Goal: Information Seeking & Learning: Learn about a topic

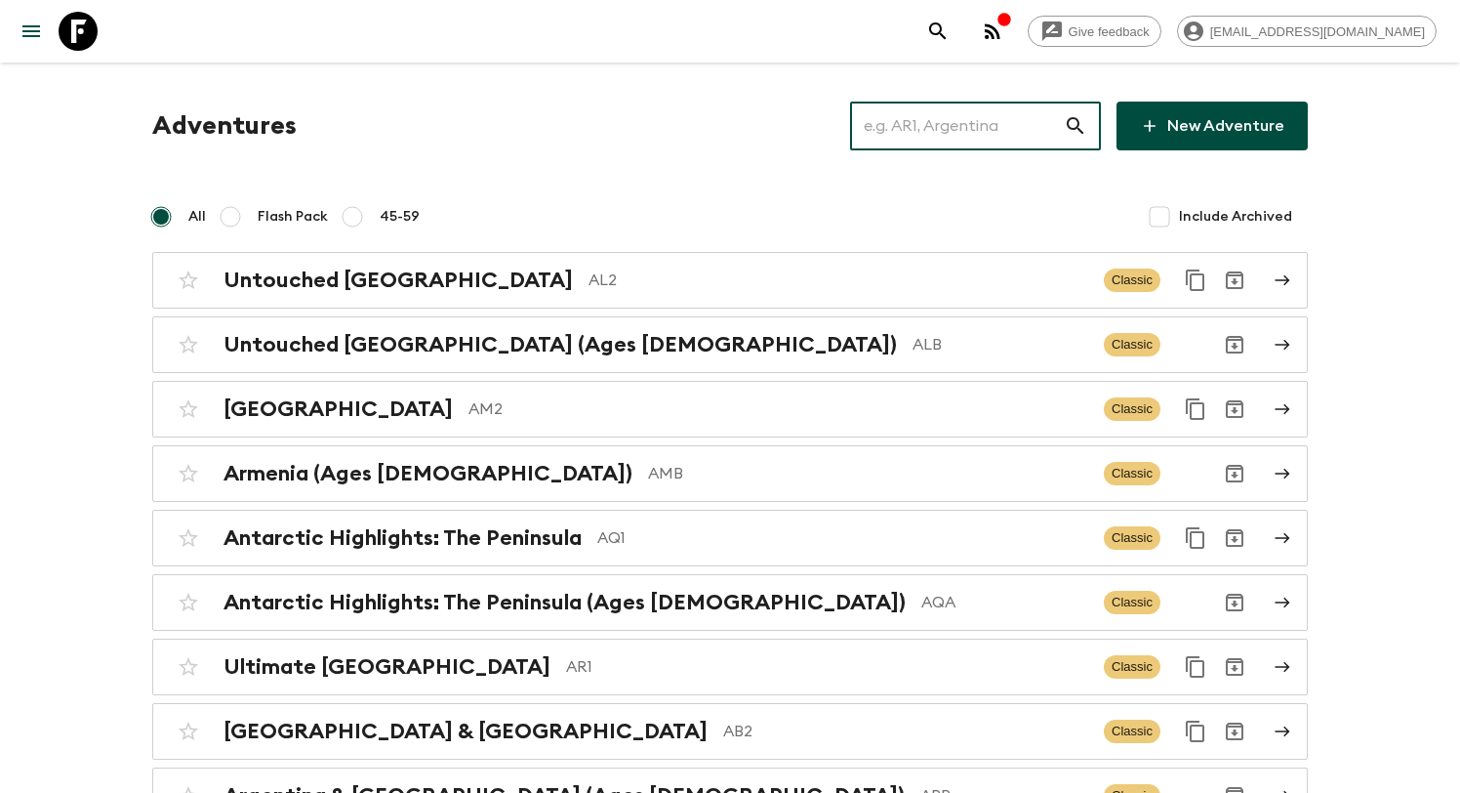
click at [963, 127] on input "text" at bounding box center [957, 126] width 214 height 55
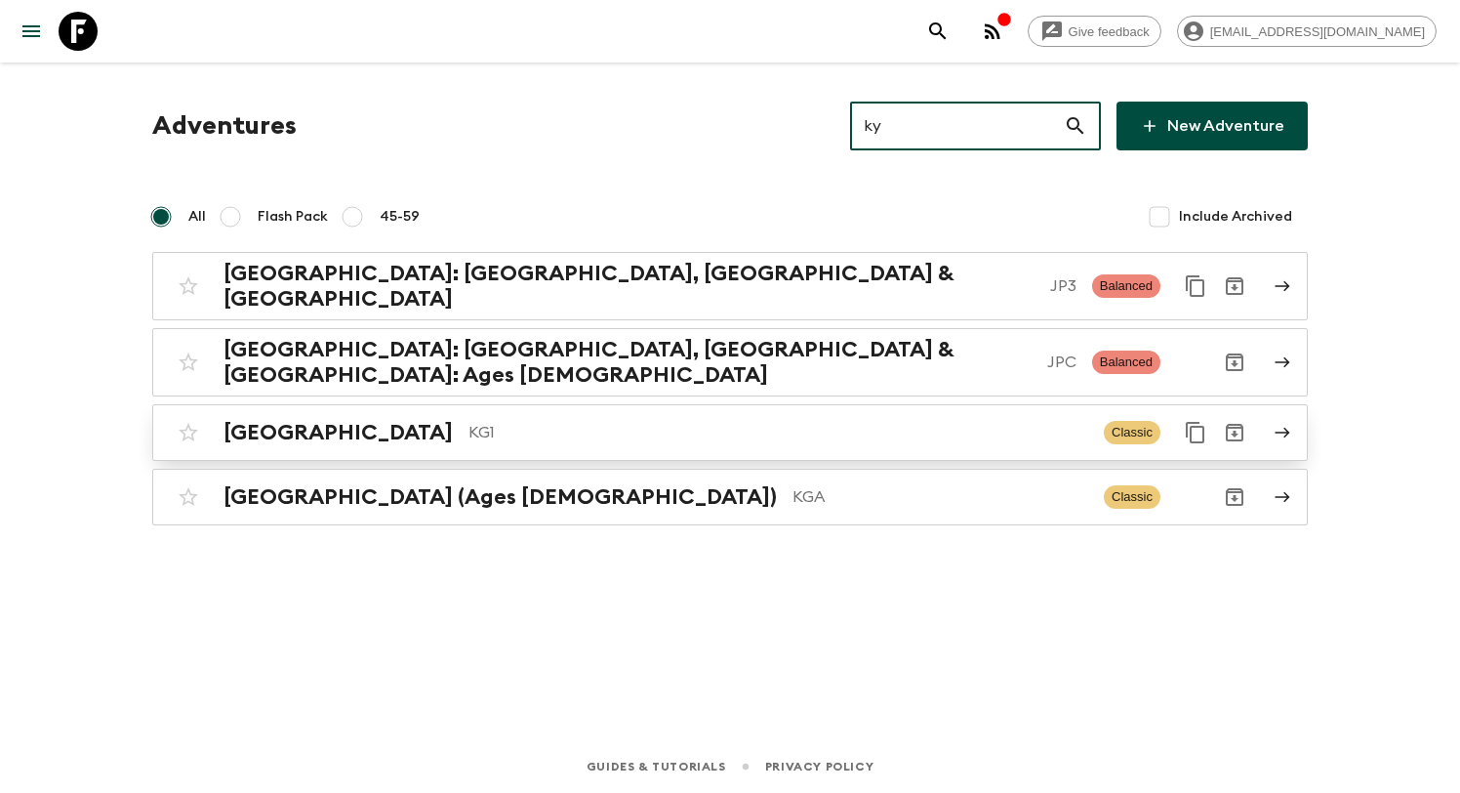
type input "ky"
click at [422, 429] on link "Kyrgyzstan KG1 Classic" at bounding box center [730, 432] width 1156 height 57
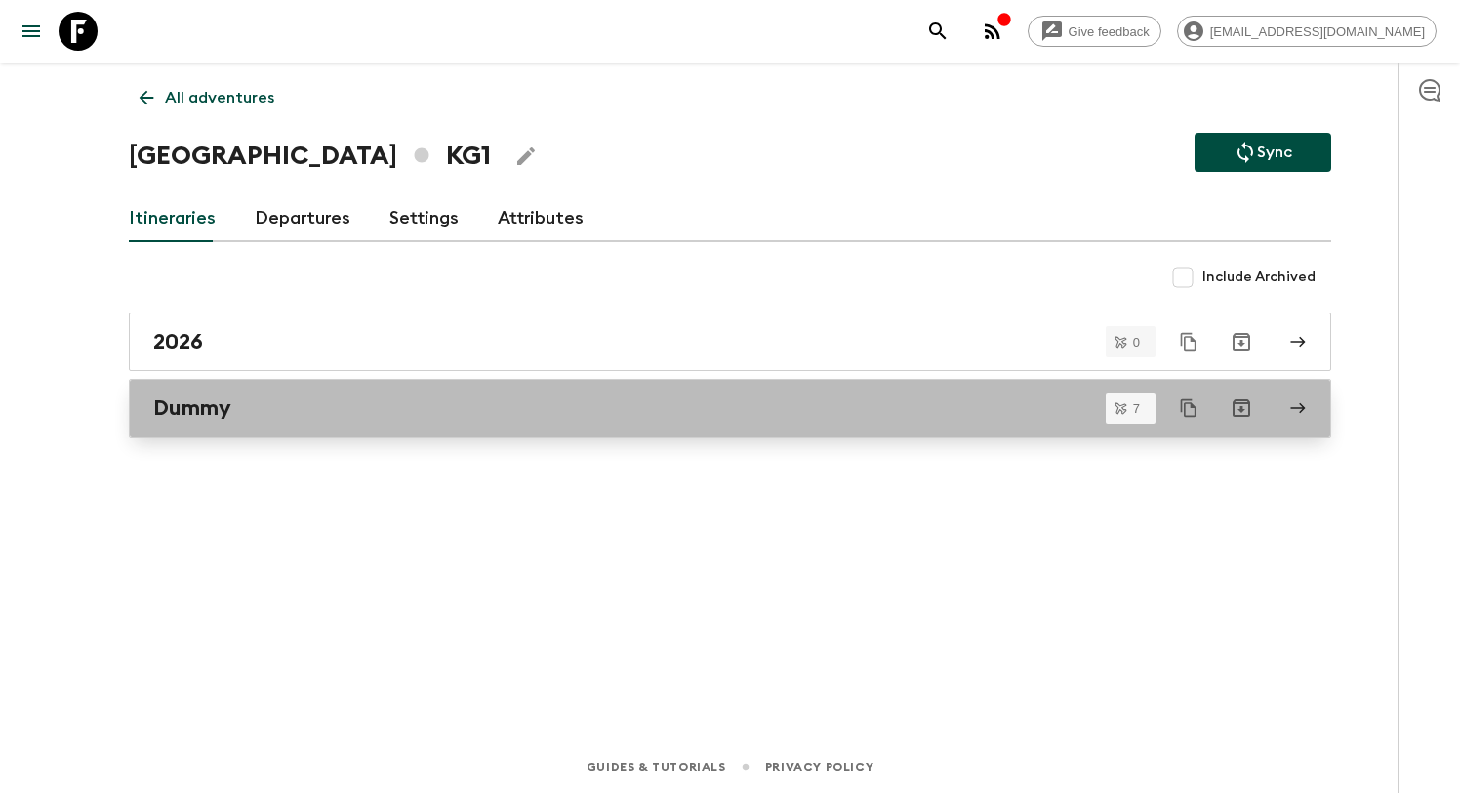
click at [340, 418] on div "Dummy" at bounding box center [711, 407] width 1117 height 25
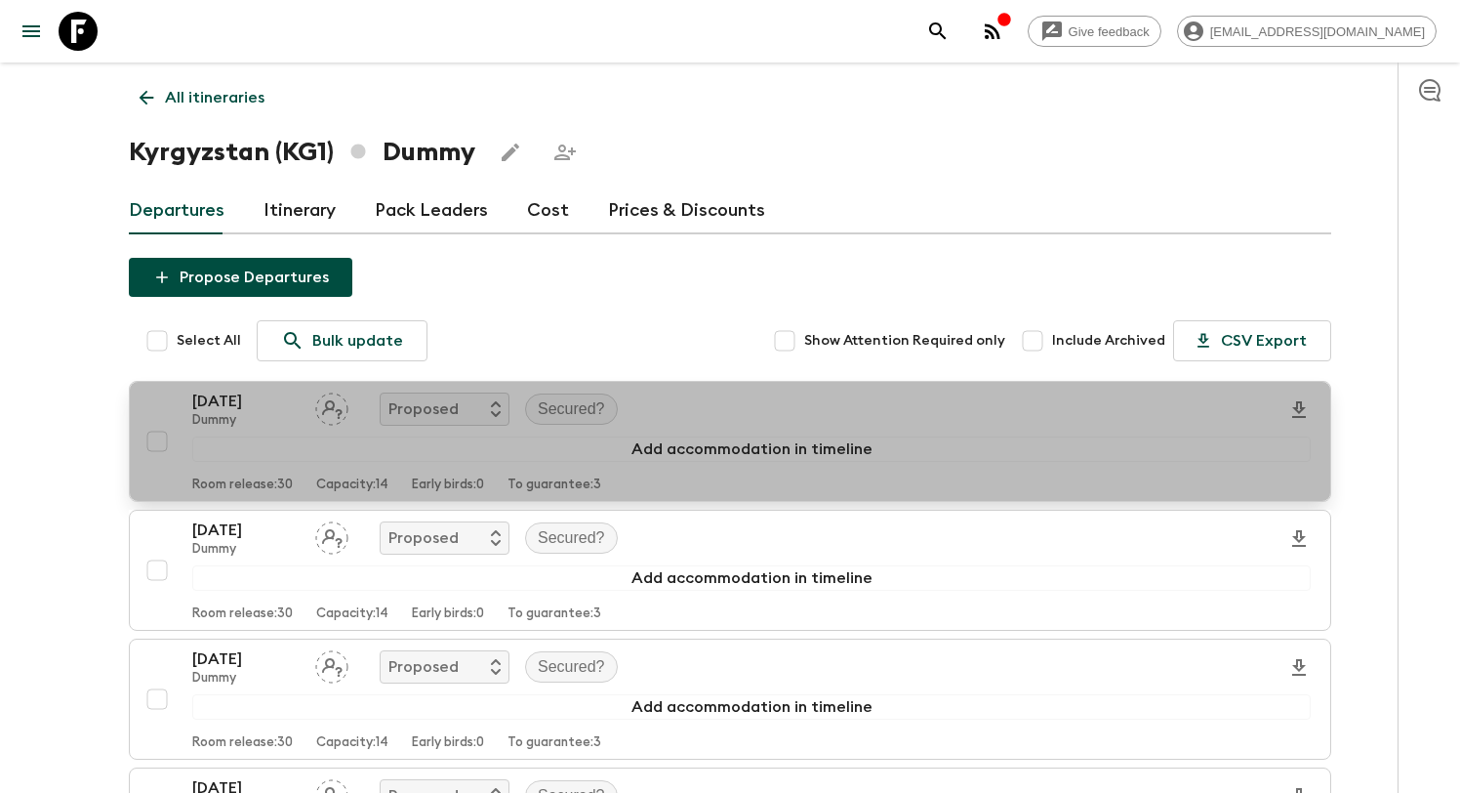
click at [737, 401] on div "[DATE] Dummy Proposed Secured?" at bounding box center [751, 408] width 1119 height 39
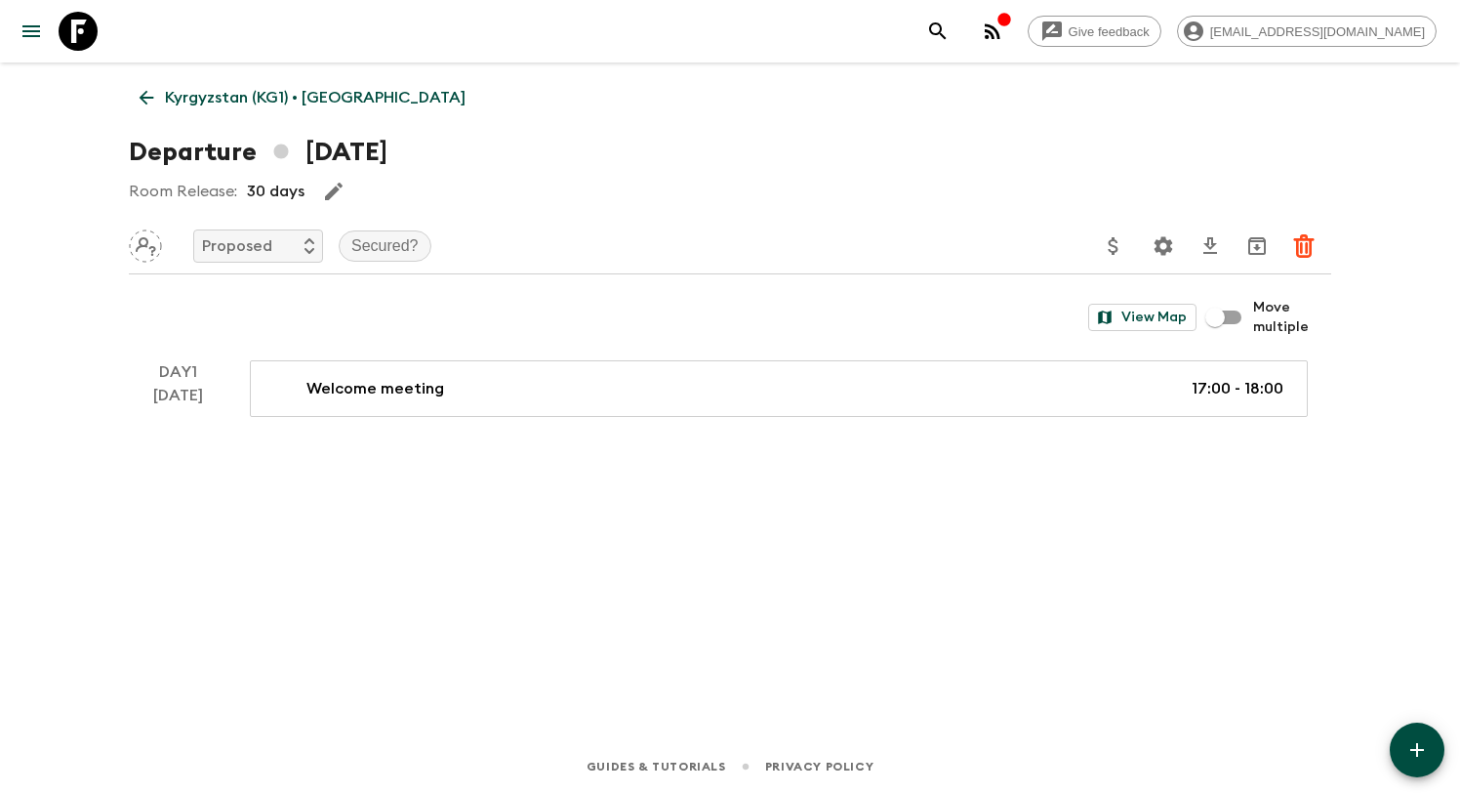
click at [149, 78] on link "Kyrgyzstan (KG1) • [GEOGRAPHIC_DATA]" at bounding box center [302, 97] width 347 height 39
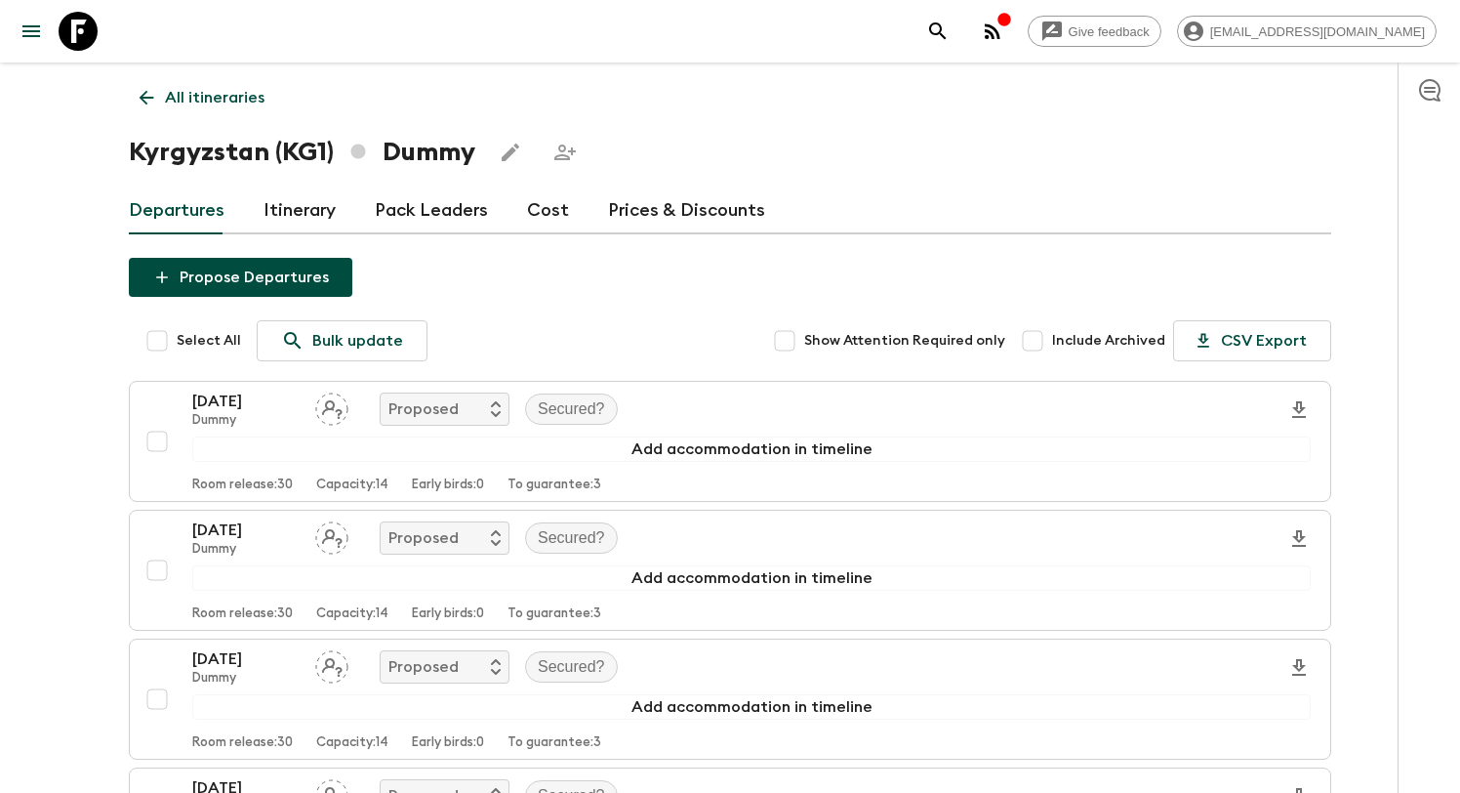
click at [171, 98] on p "All itineraries" at bounding box center [215, 97] width 100 height 23
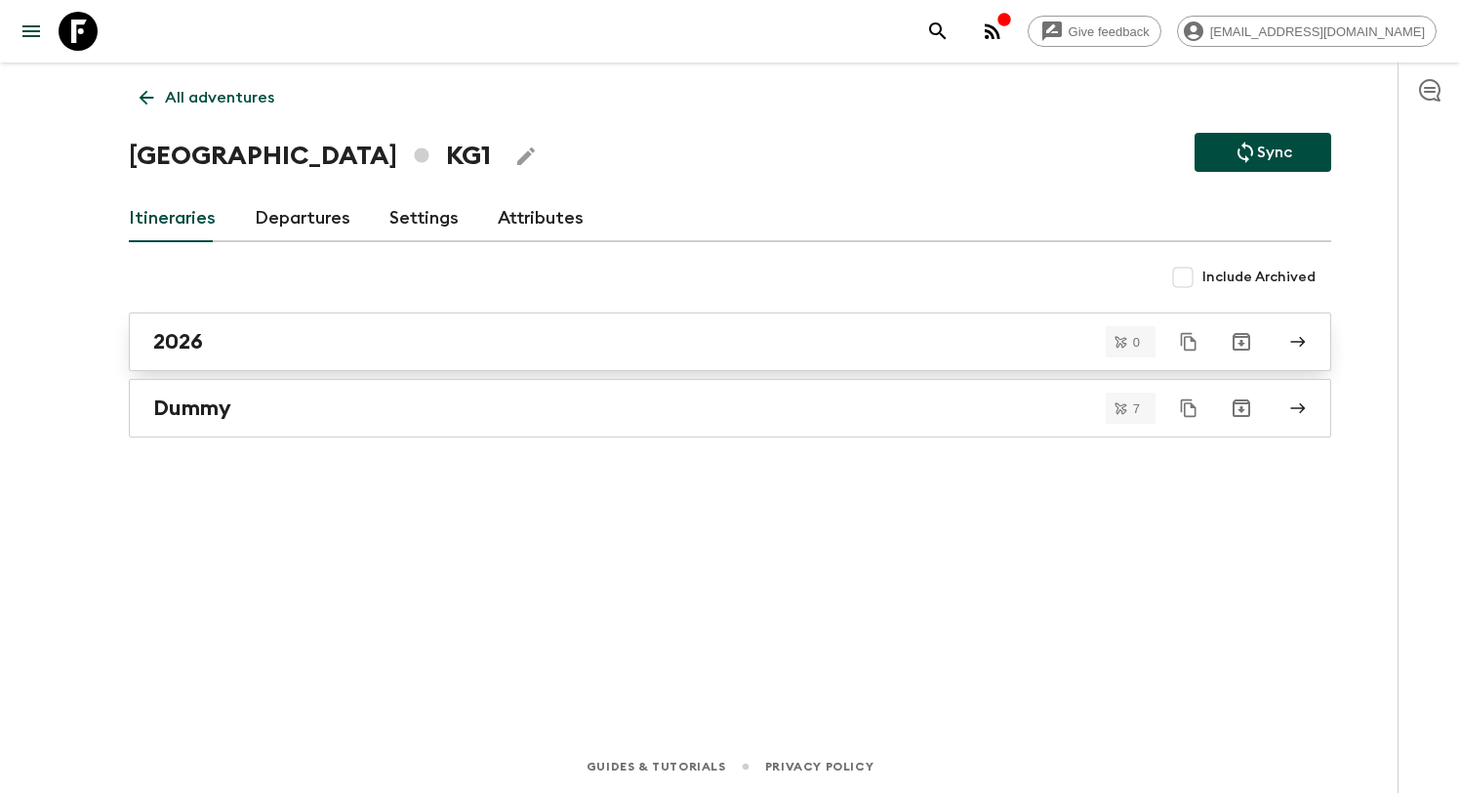
click at [369, 352] on div "2026" at bounding box center [711, 341] width 1117 height 25
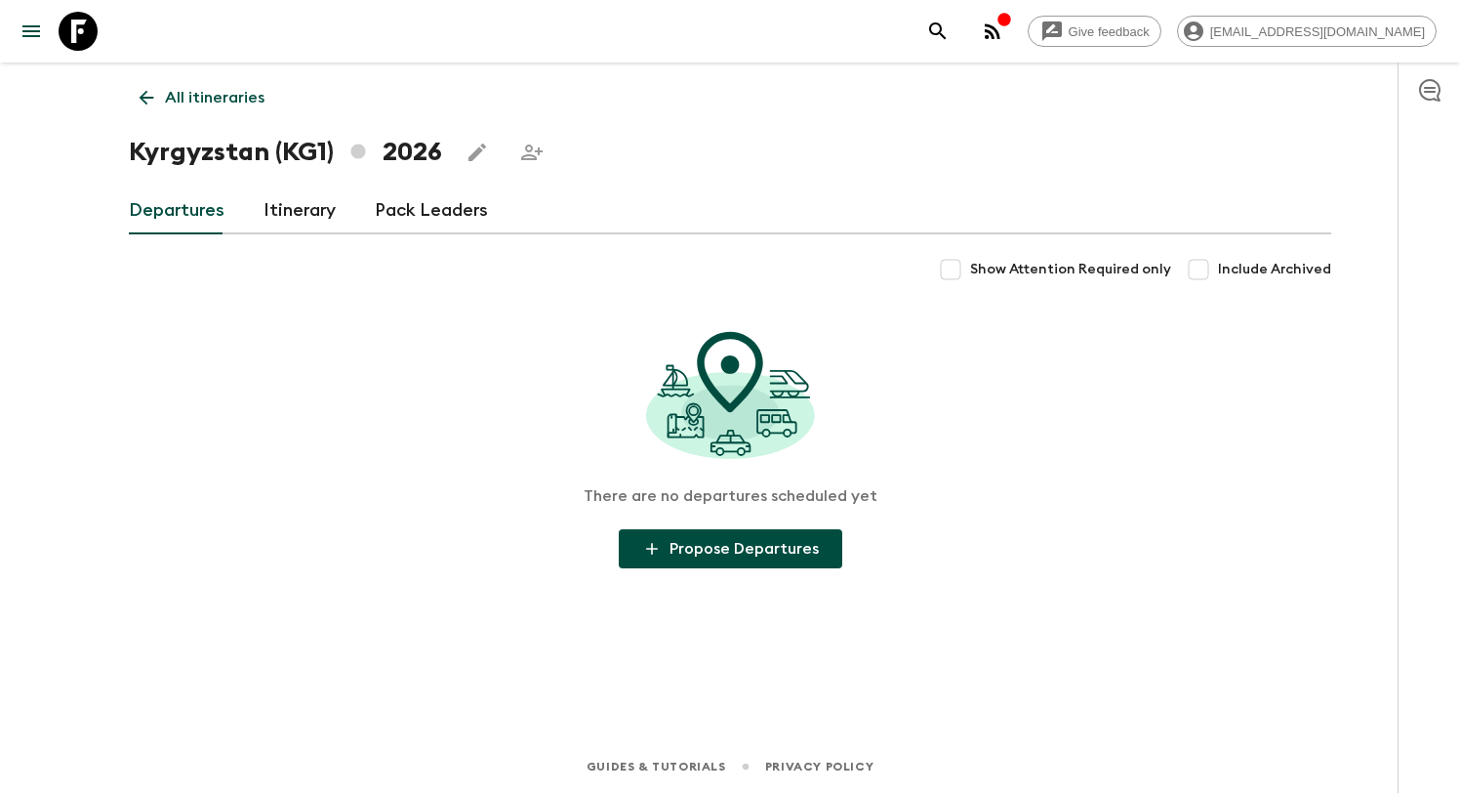
click at [297, 219] on link "Itinerary" at bounding box center [300, 210] width 72 height 47
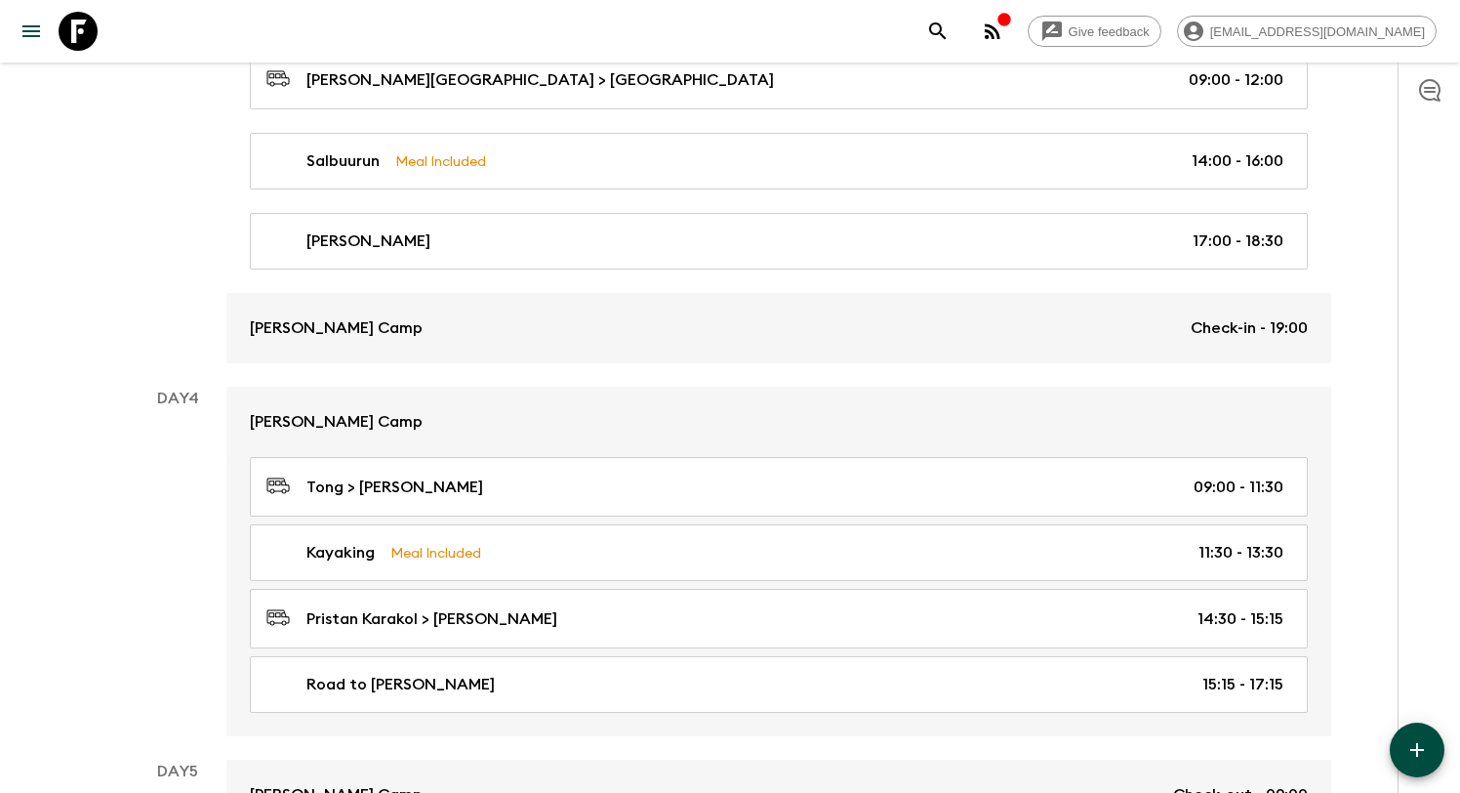
scroll to position [1442, 0]
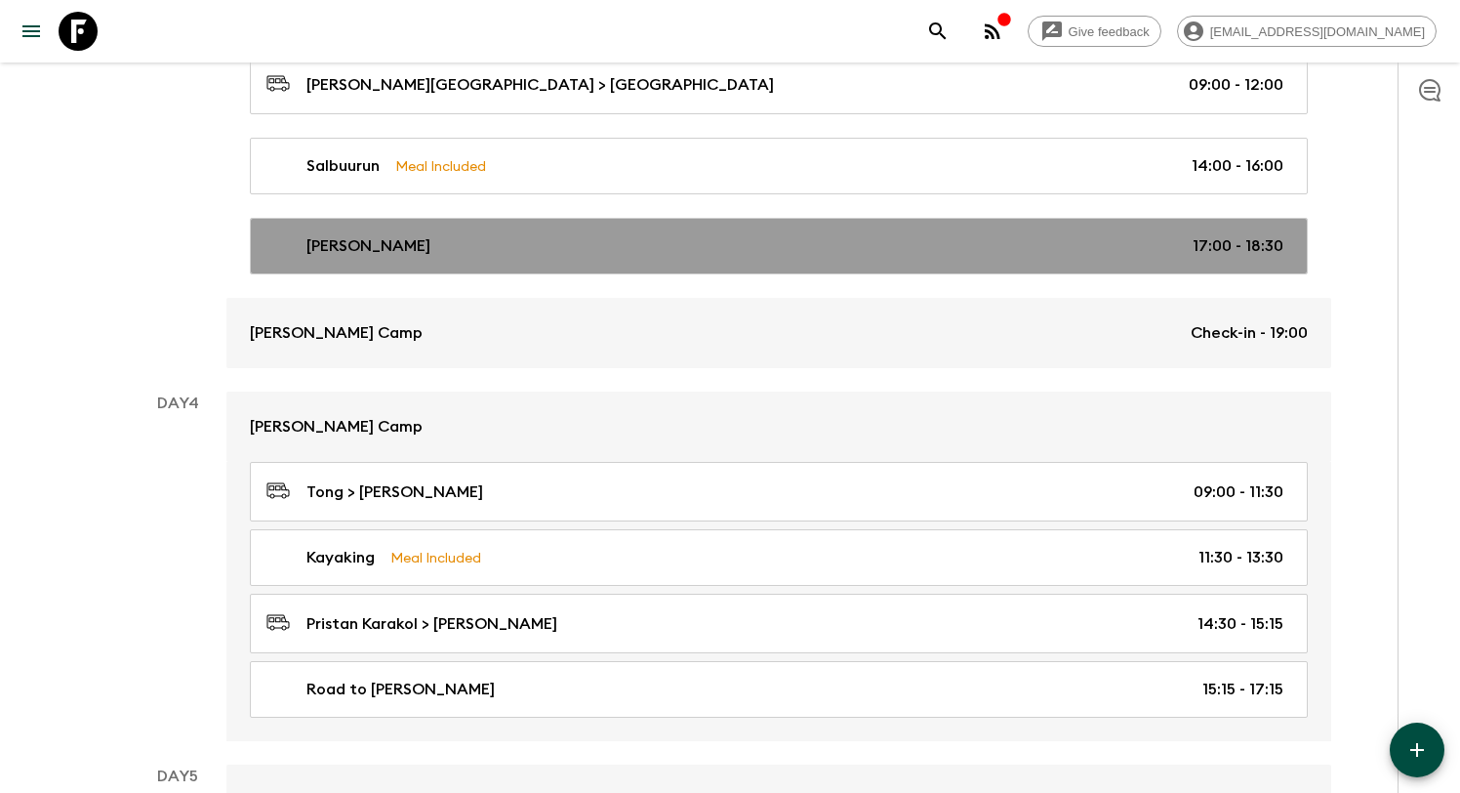
click at [541, 258] on link "[PERSON_NAME] 17:00 - 18:30" at bounding box center [779, 246] width 1058 height 57
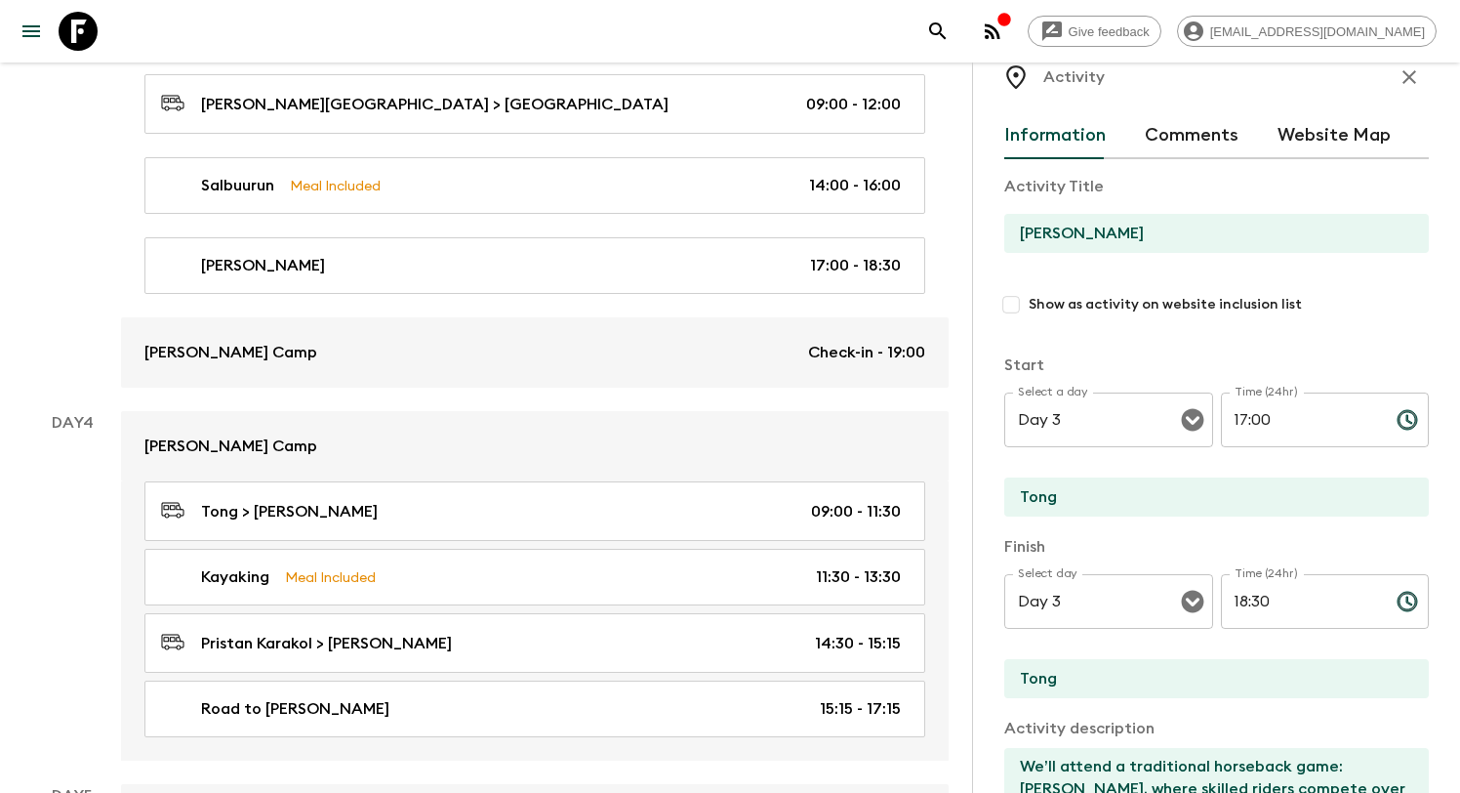
scroll to position [102, 0]
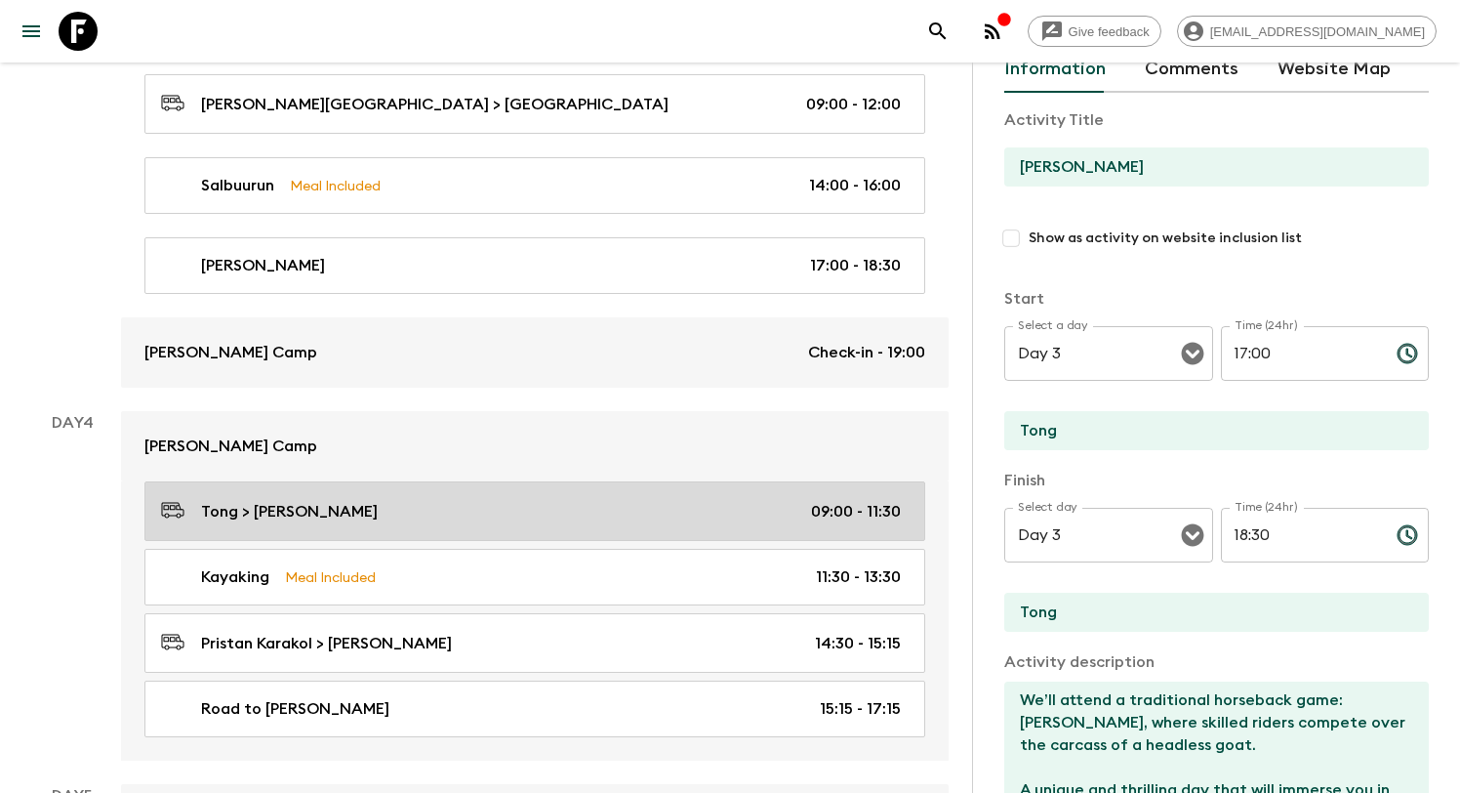
click at [518, 510] on div "Tong > Pristan Karakol 09:00 - 11:30" at bounding box center [531, 511] width 740 height 26
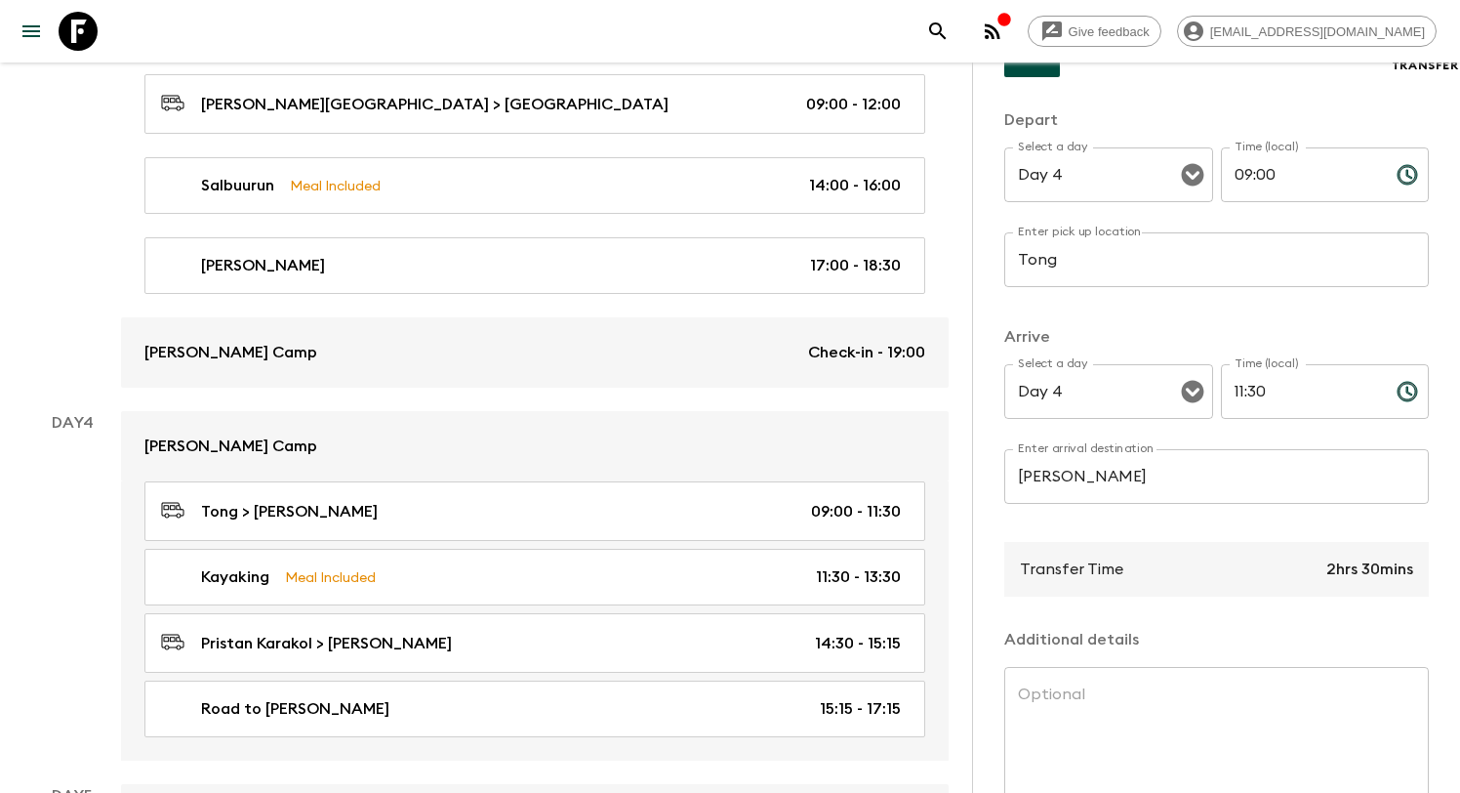
scroll to position [224, 0]
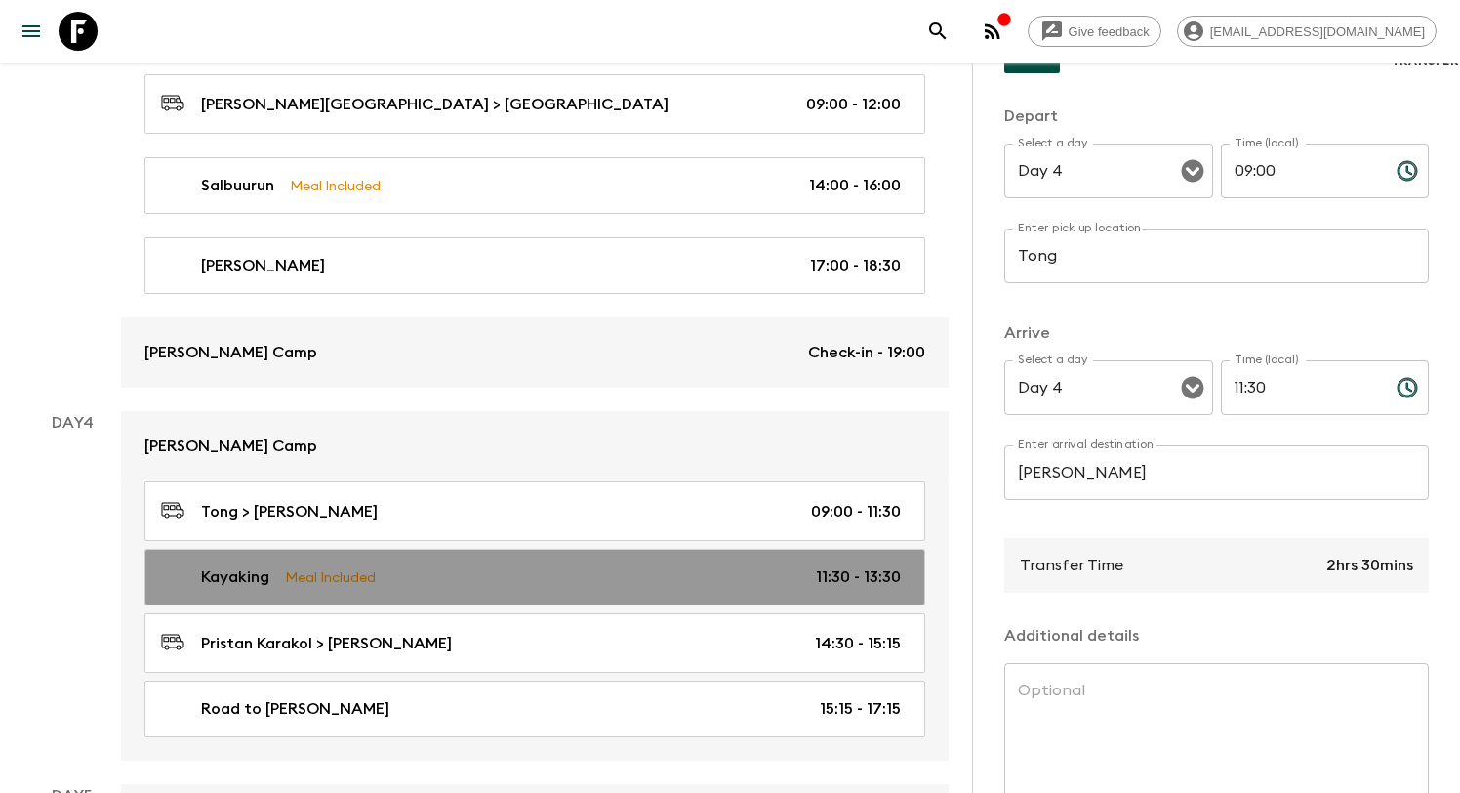
click at [567, 551] on link "Kayaking Meal Included 11:30 - 13:30" at bounding box center [534, 577] width 781 height 57
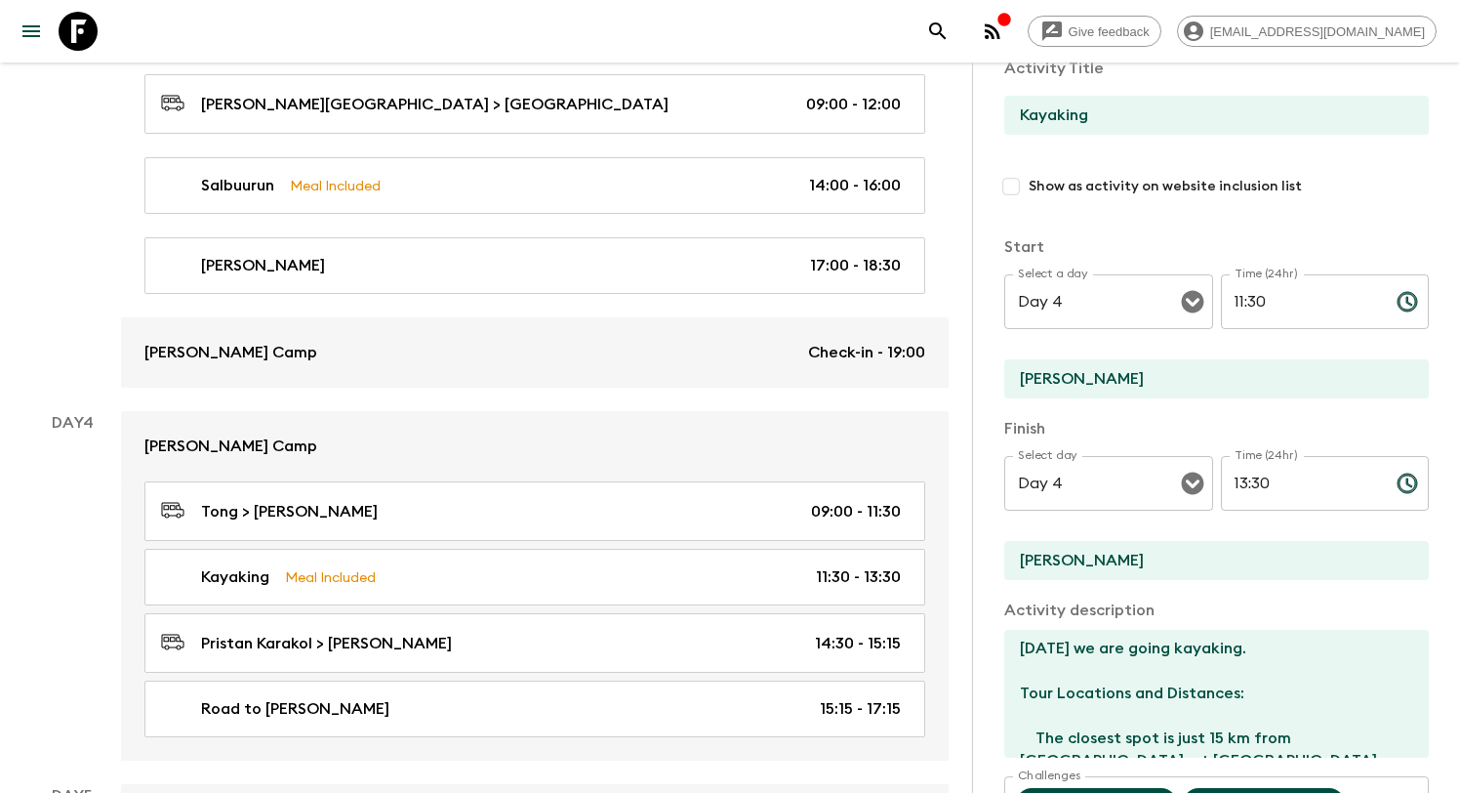
scroll to position [231, 0]
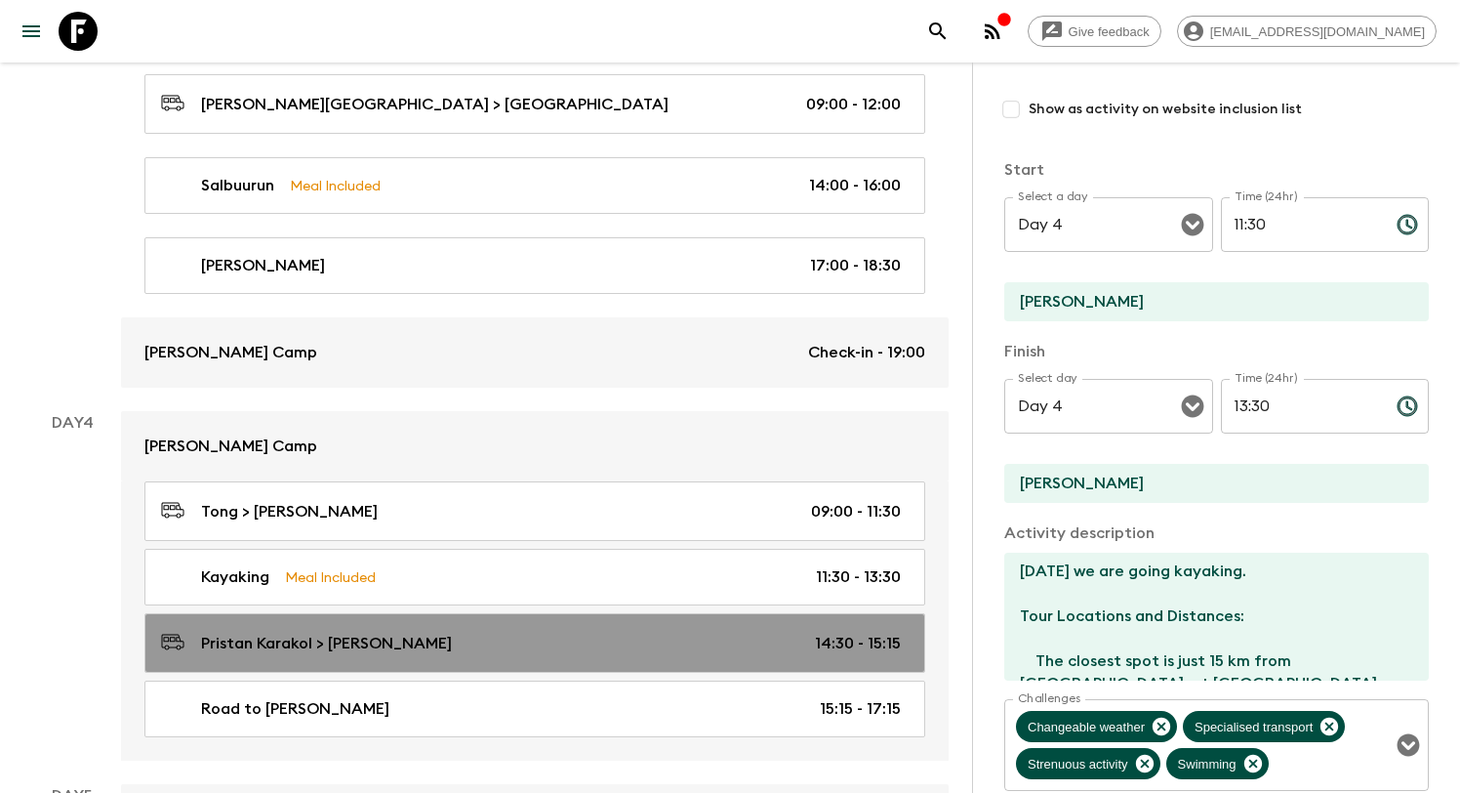
click at [674, 634] on div "[PERSON_NAME] > [PERSON_NAME] 14:30 - 15:15" at bounding box center [531, 643] width 740 height 26
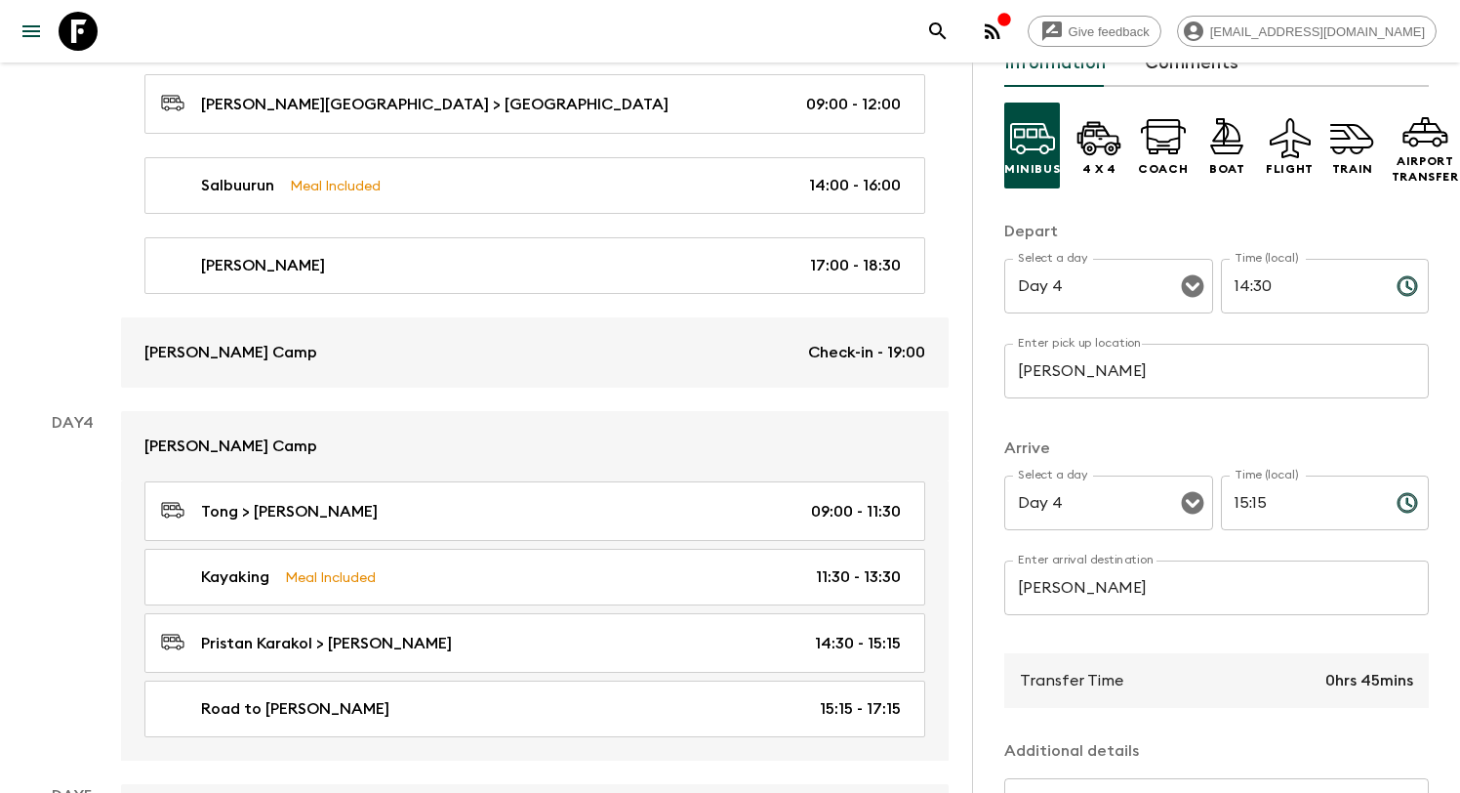
scroll to position [161, 0]
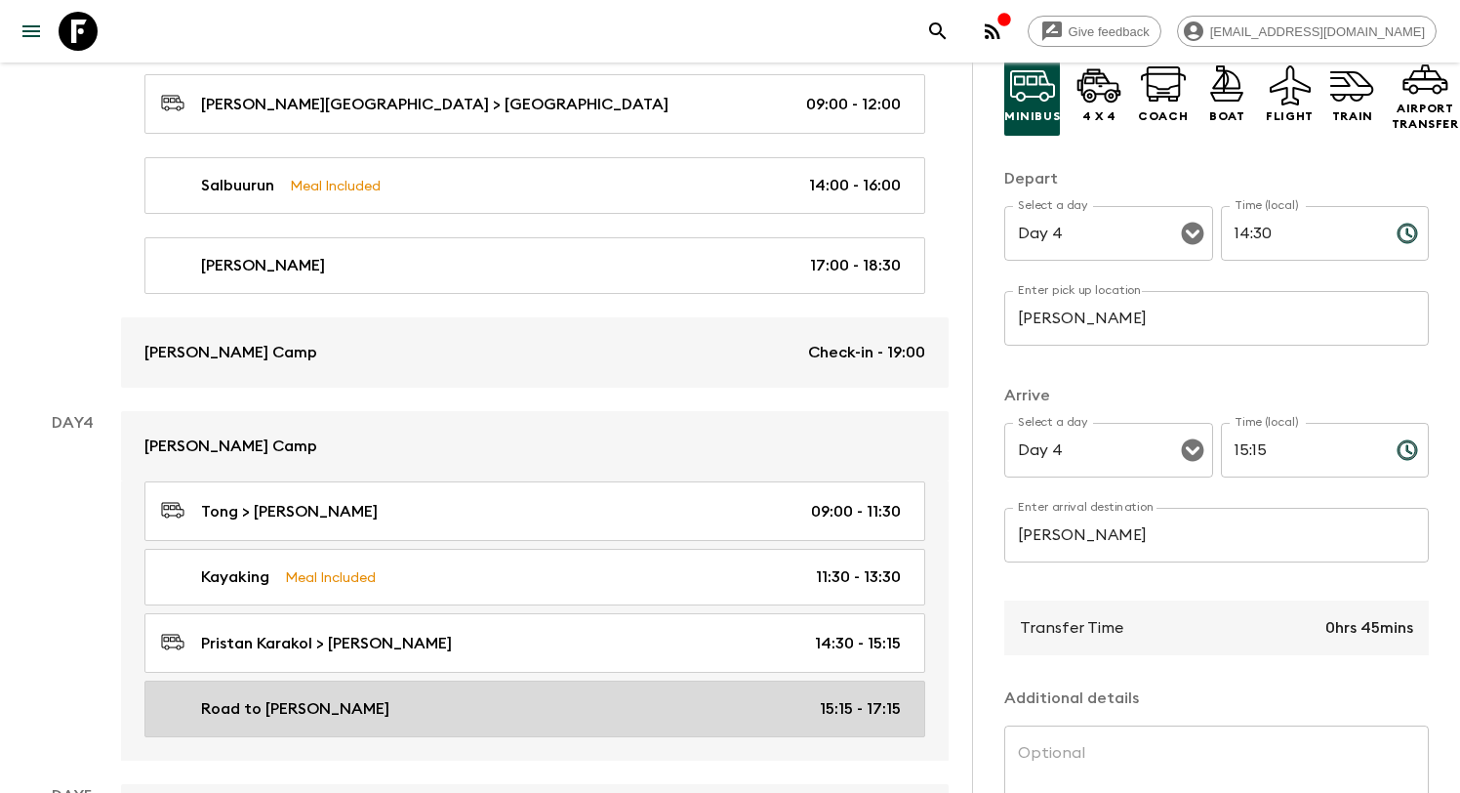
click at [657, 708] on div "Road to [PERSON_NAME] 15:15 - 17:15" at bounding box center [531, 708] width 740 height 23
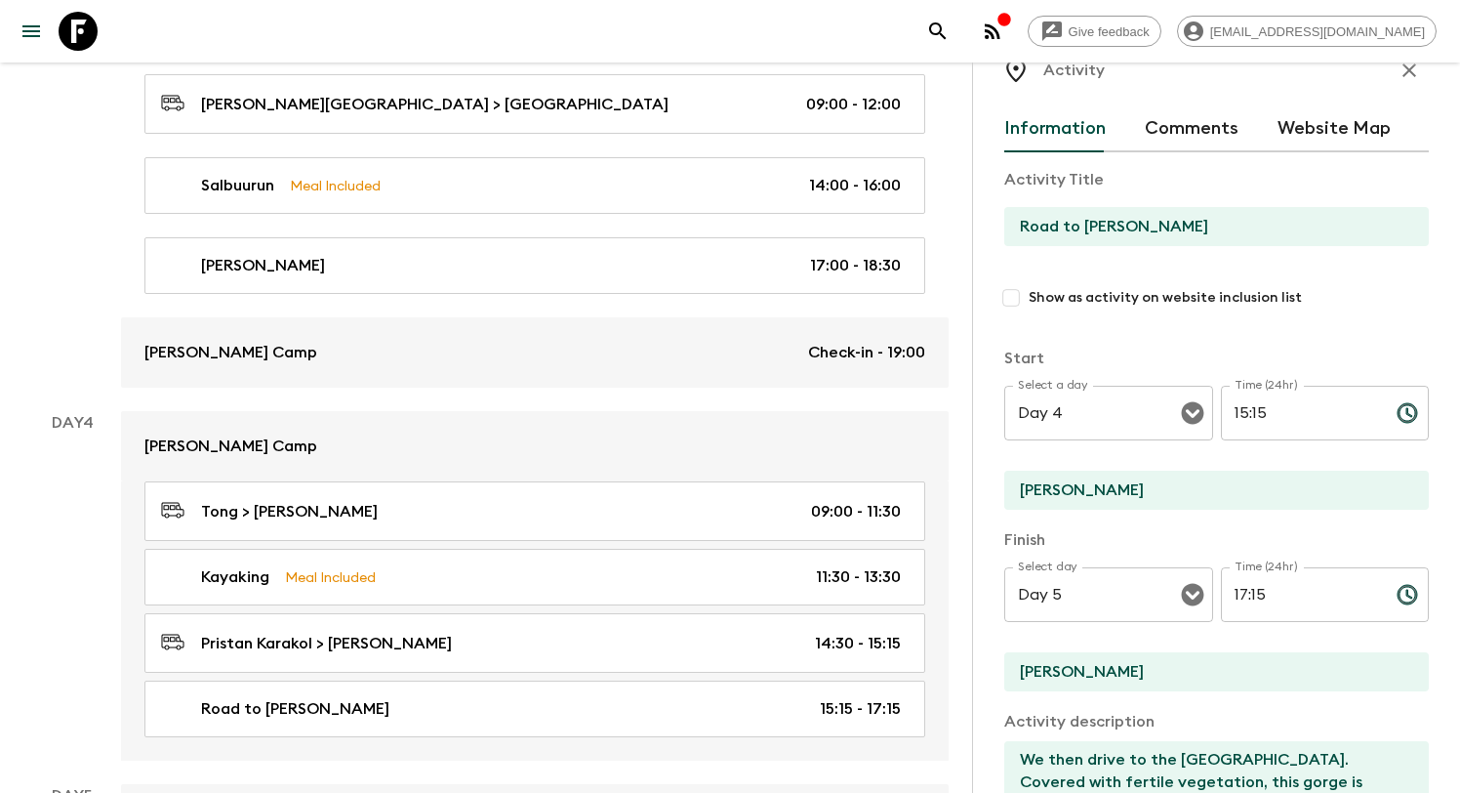
scroll to position [50, 0]
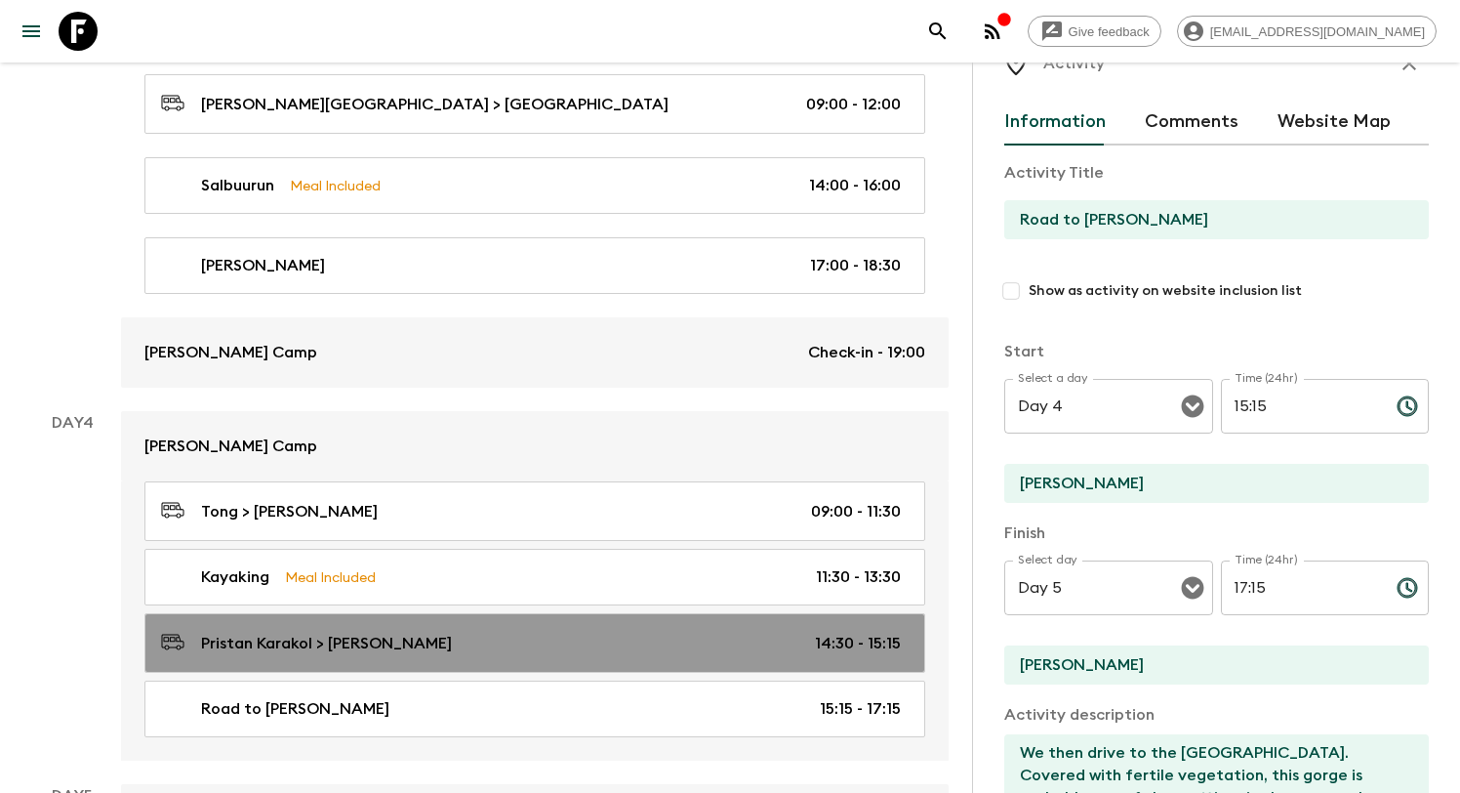
click at [422, 632] on div "[PERSON_NAME] > [PERSON_NAME] 14:30 - 15:15" at bounding box center [531, 643] width 740 height 26
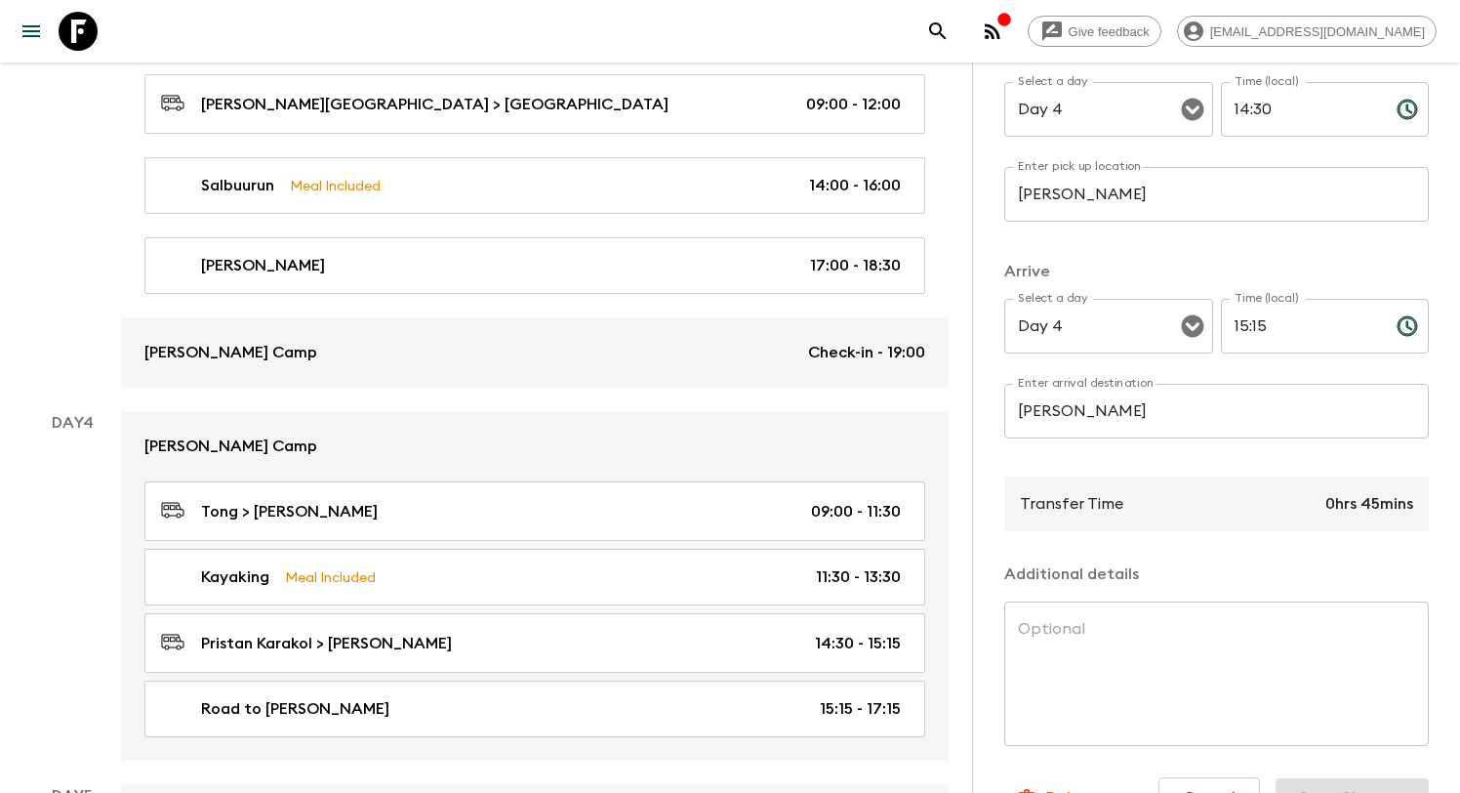
scroll to position [258, 0]
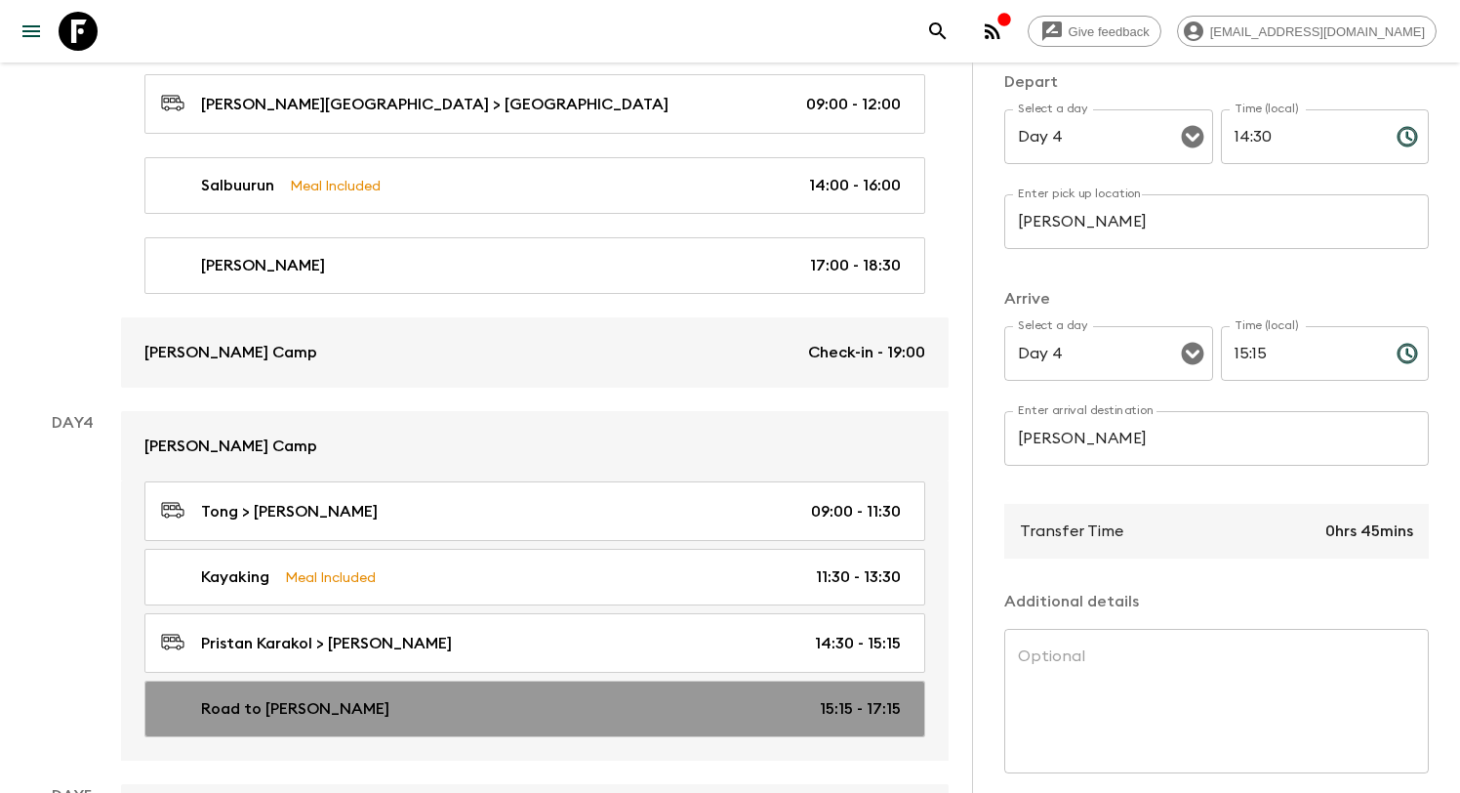
click at [600, 720] on link "Road to [PERSON_NAME] 15:15 - 17:15" at bounding box center [534, 708] width 781 height 57
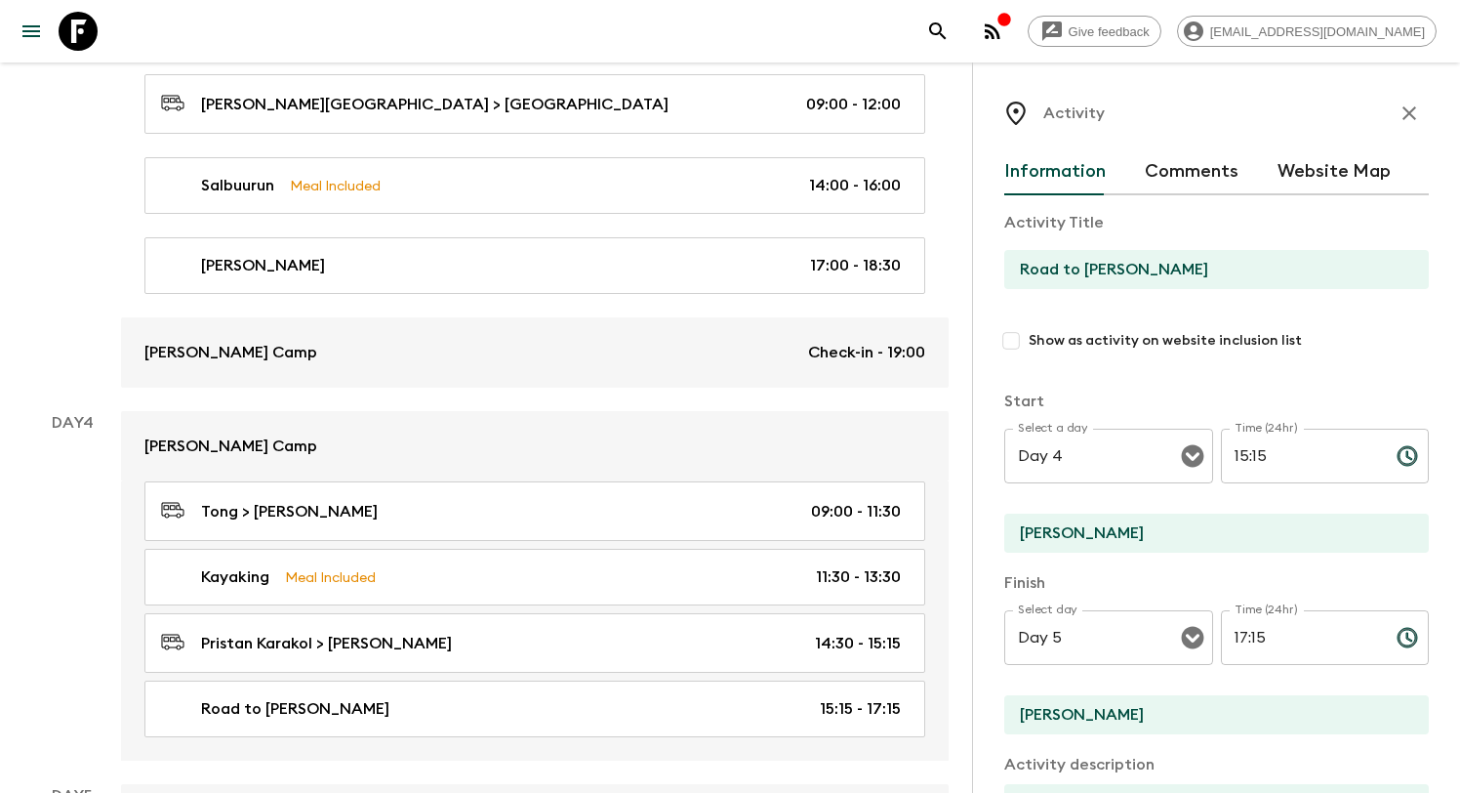
click at [1416, 118] on icon "button" at bounding box center [1409, 113] width 23 height 23
